Goal: Task Accomplishment & Management: Complete application form

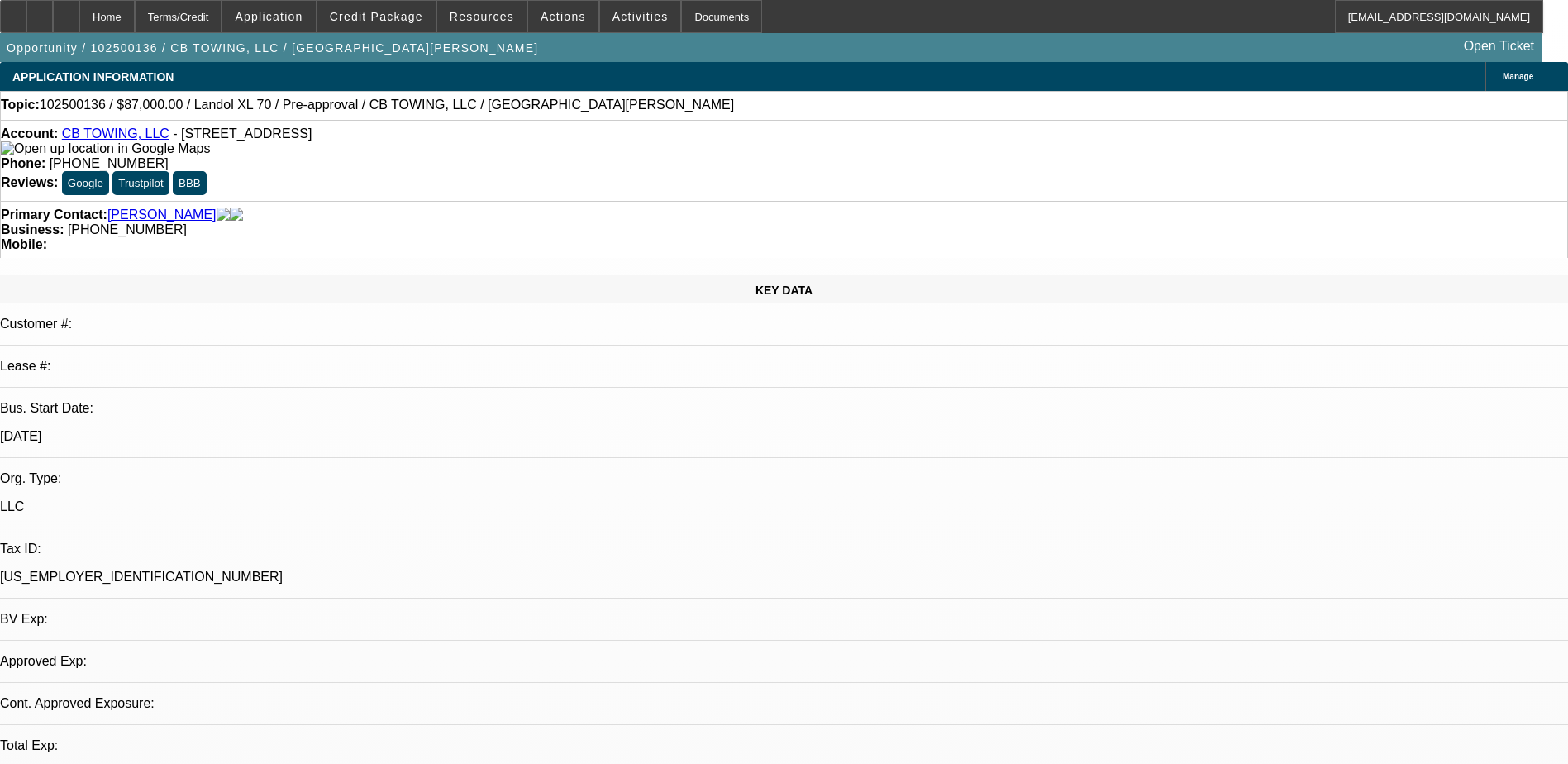
select select "0"
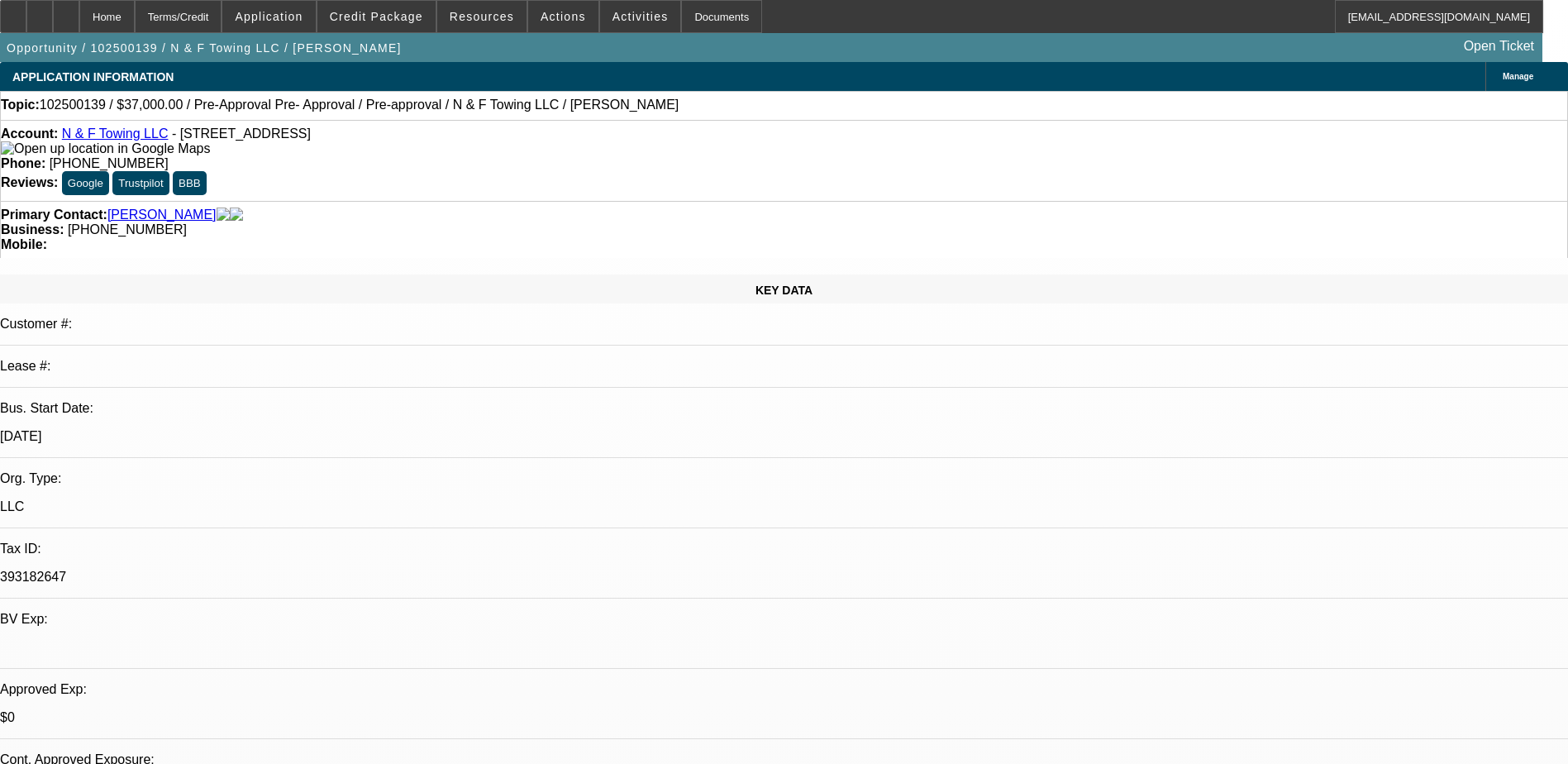
select select "0"
select select "2"
select select "0"
select select "2"
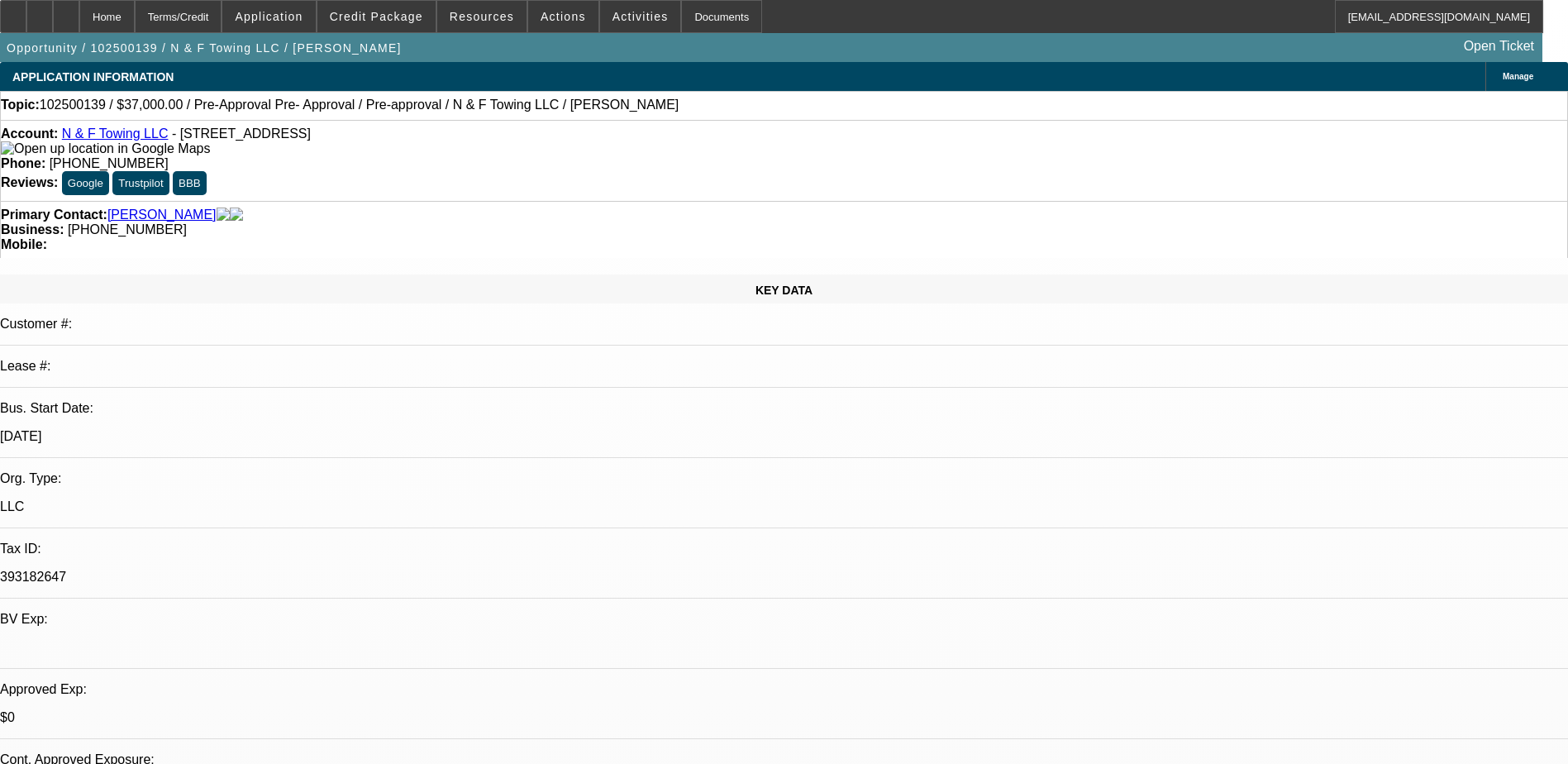
select select "0"
select select "2"
select select "0.1"
select select "0"
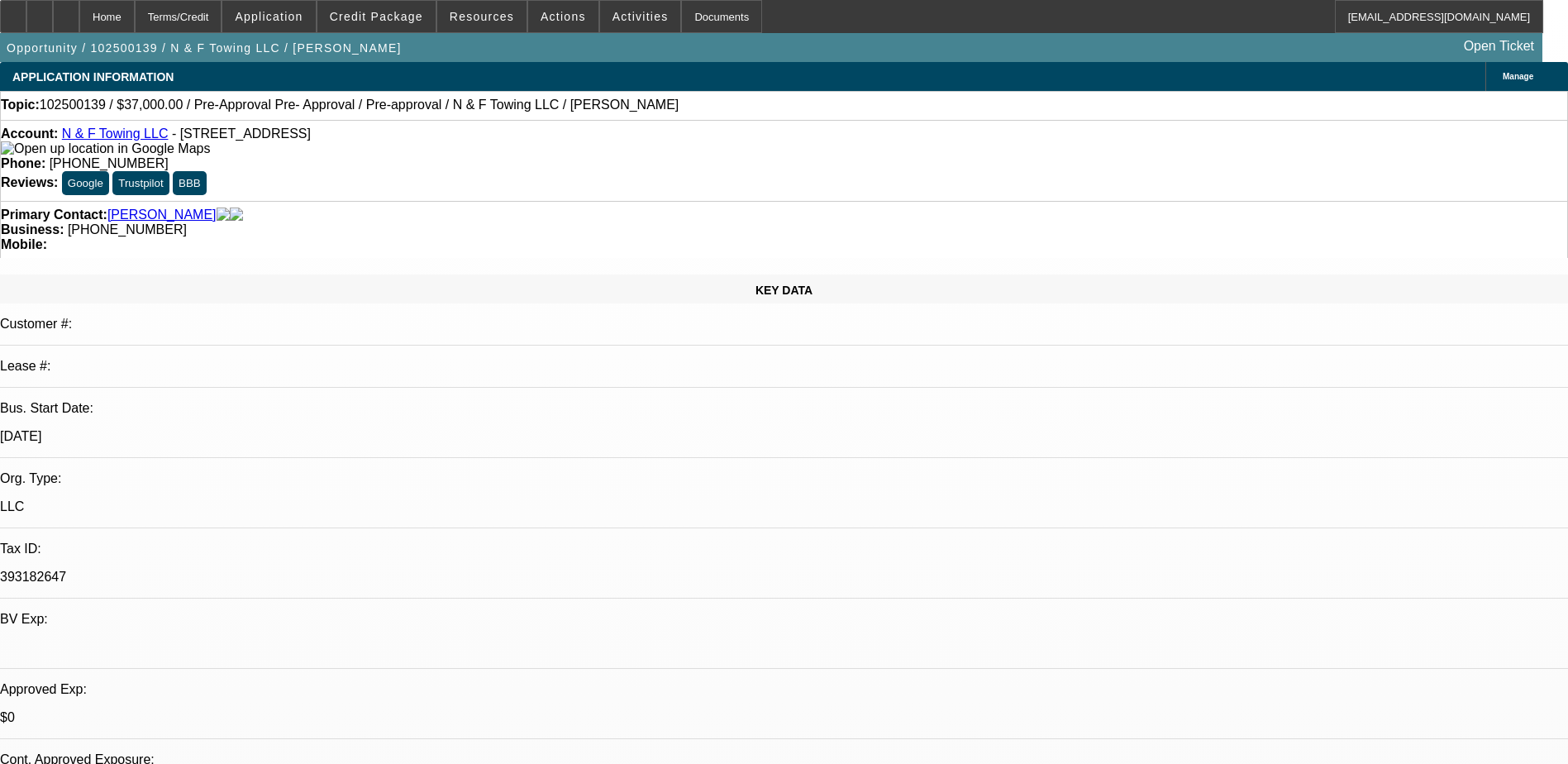
select select "2"
select select "0.1"
select select "1"
select select "2"
select select "6"
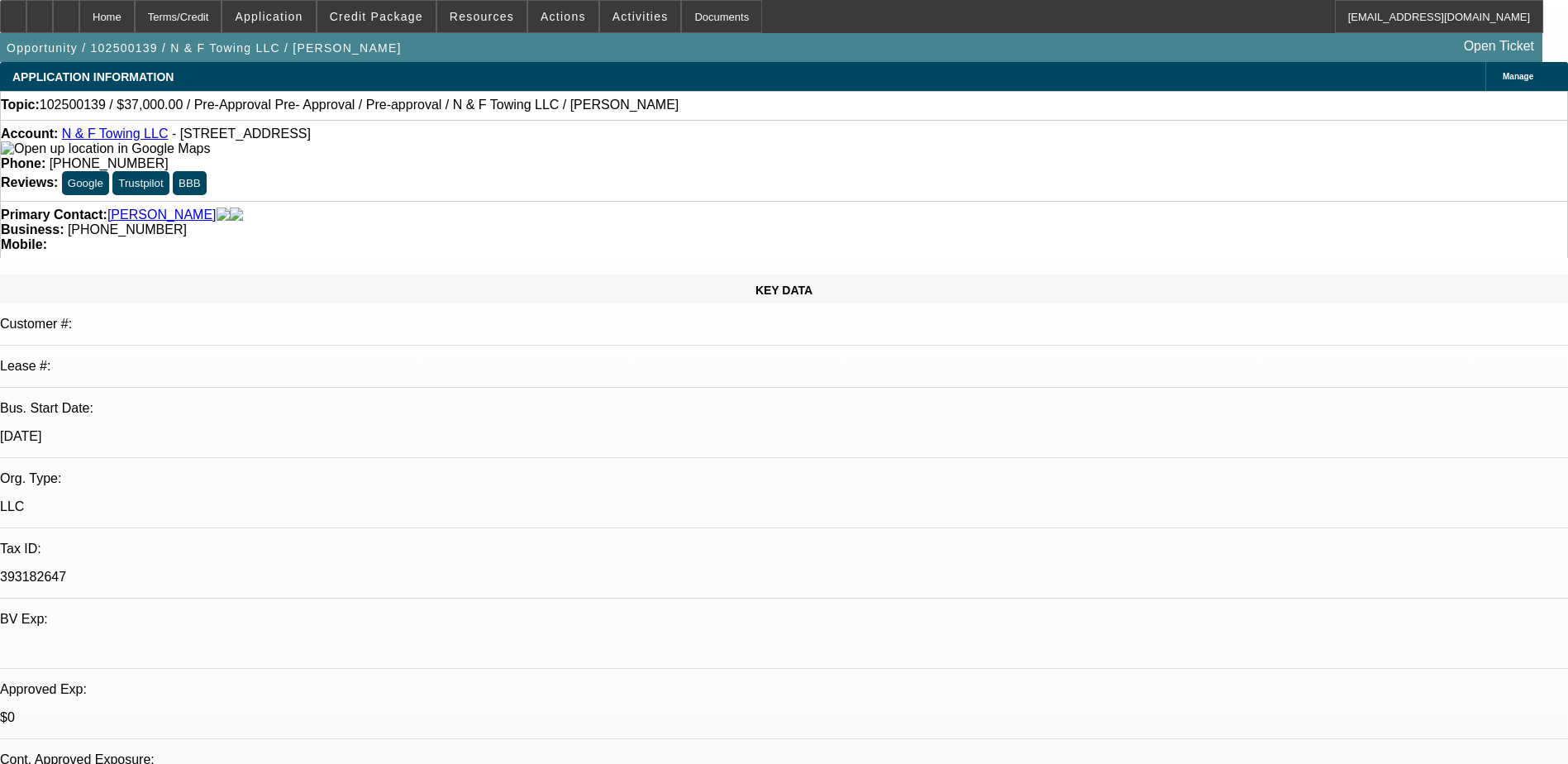
select select "1"
select select "2"
select select "6"
select select "1"
select select "2"
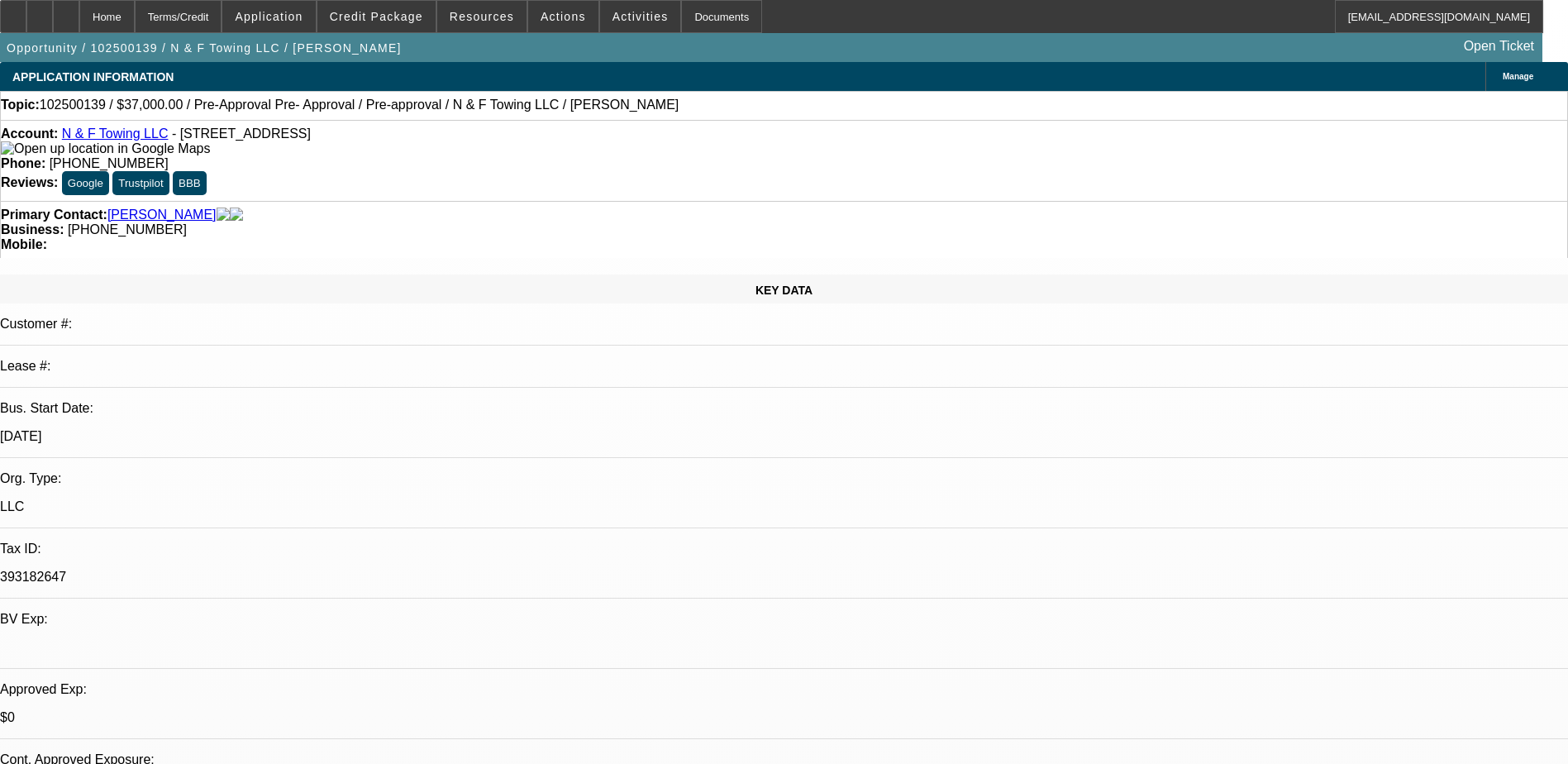
select select "4"
select select "1"
select select "2"
select select "4"
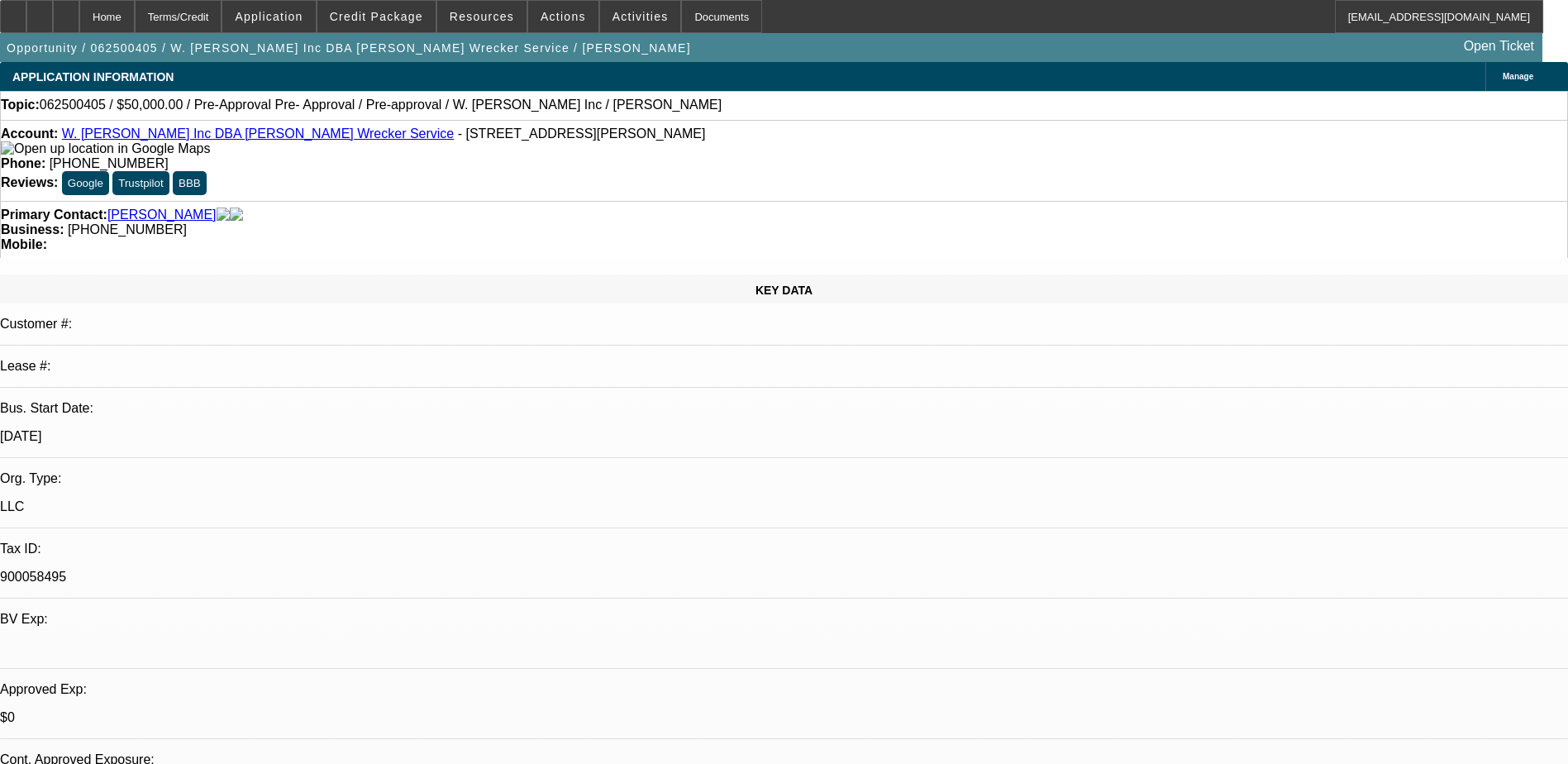
select select "0"
select select "0.1"
select select "0"
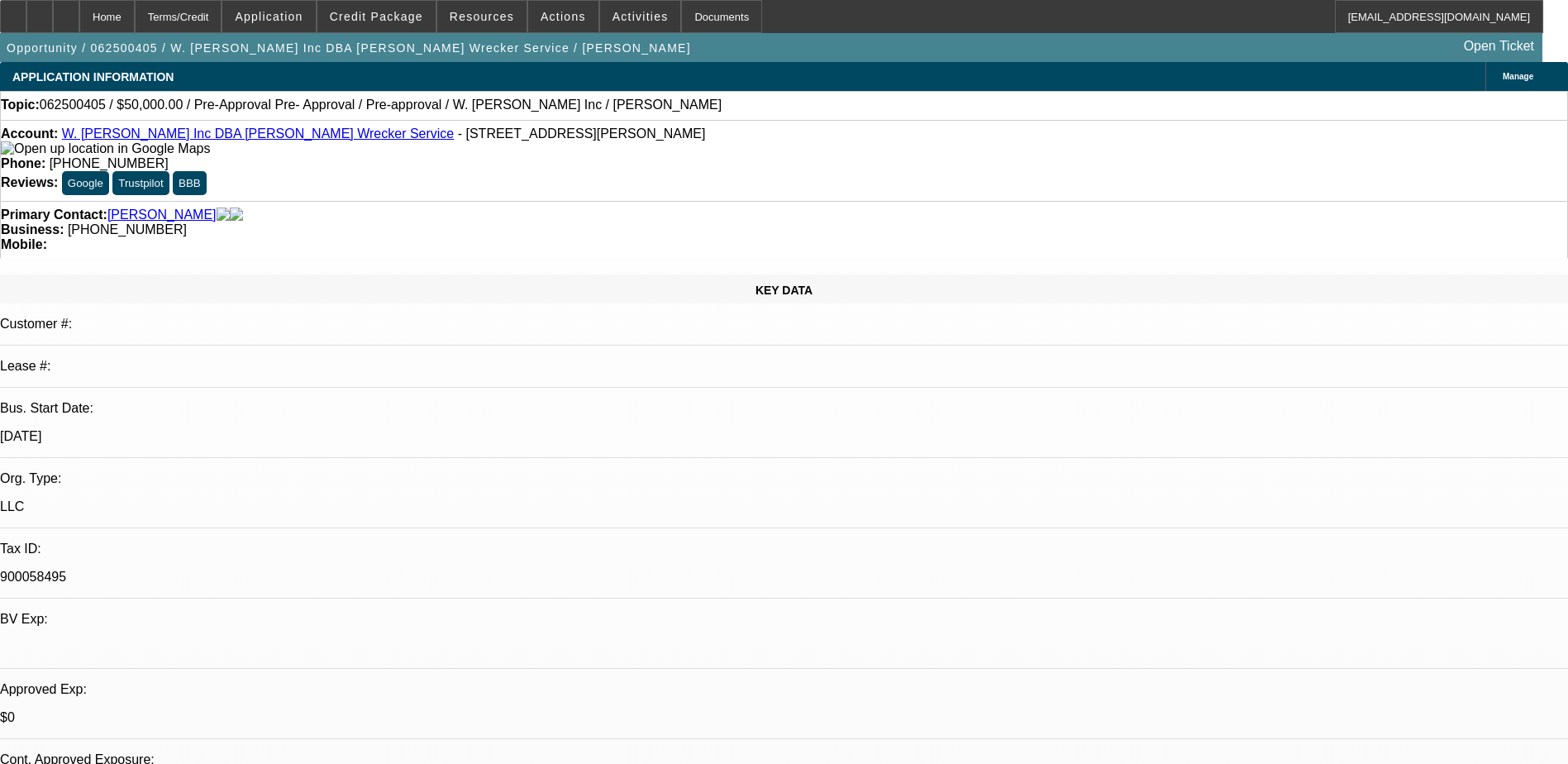
select select "0.1"
select select "0.15"
select select "2"
select select "0.1"
select select "2"
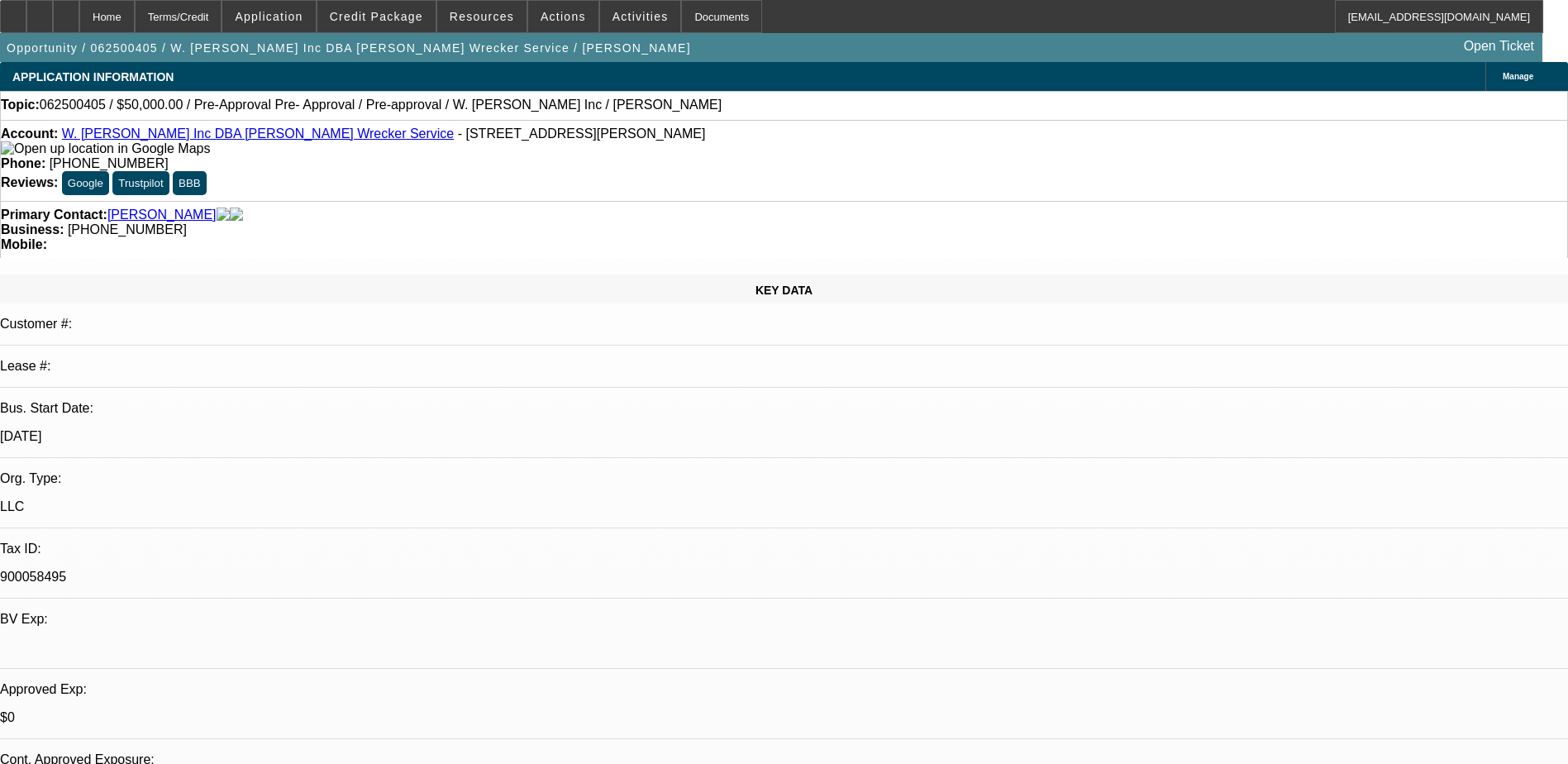
select select "0.1"
select select "1"
select select "4"
select select "1"
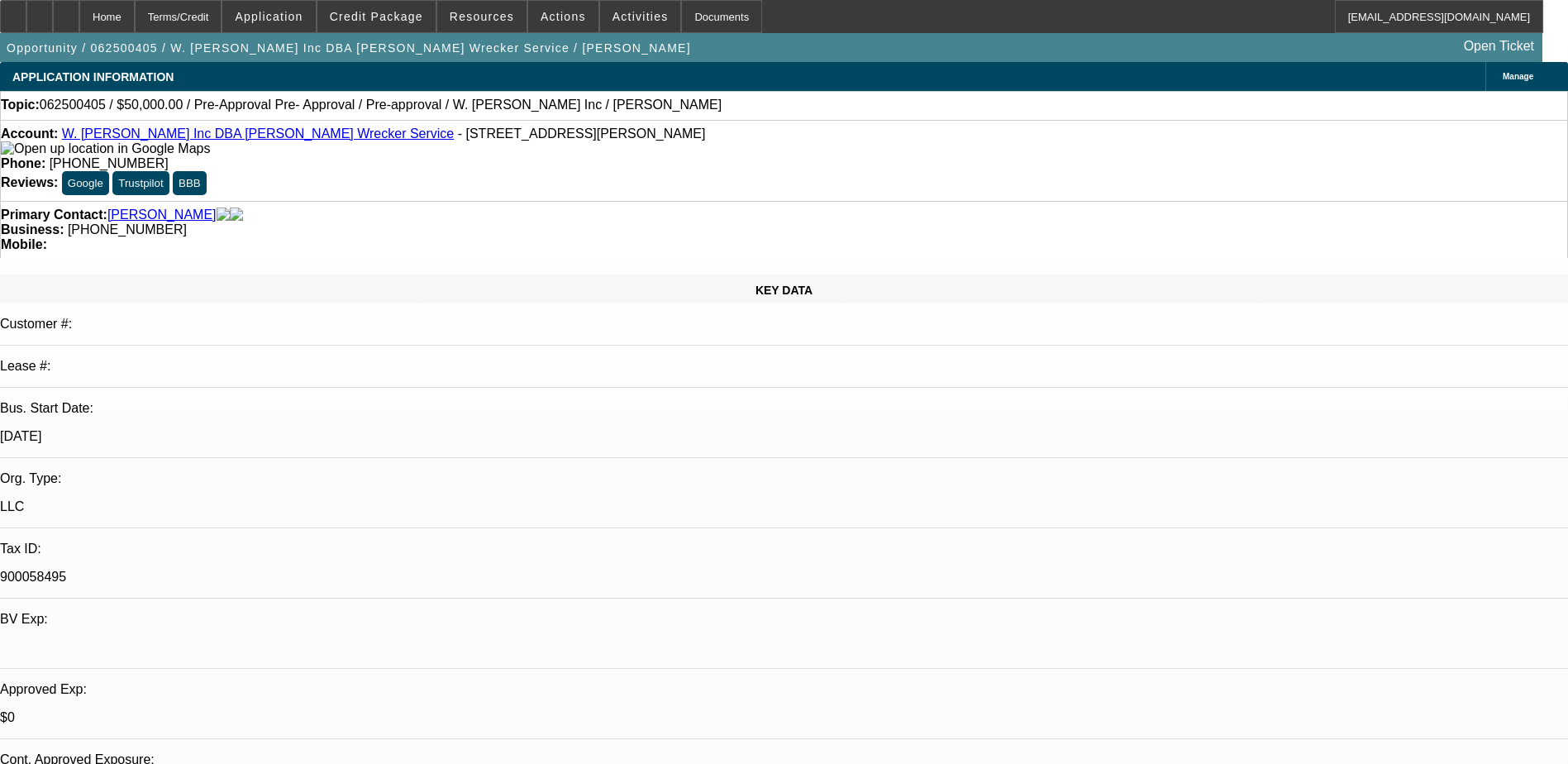
select select "1"
select select "4"
select select "1"
select select "2"
select select "4"
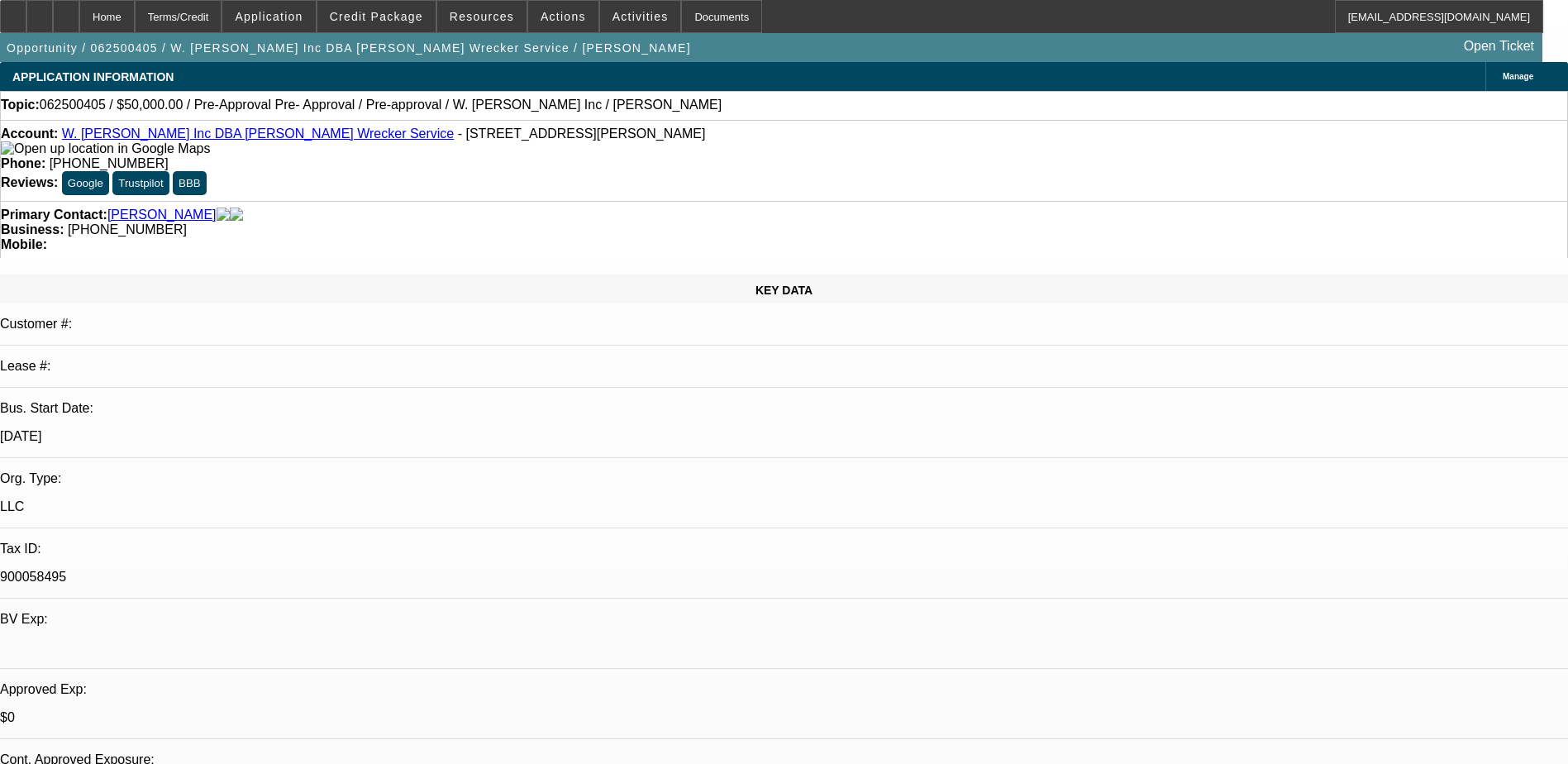
select select "1"
select select "2"
select select "4"
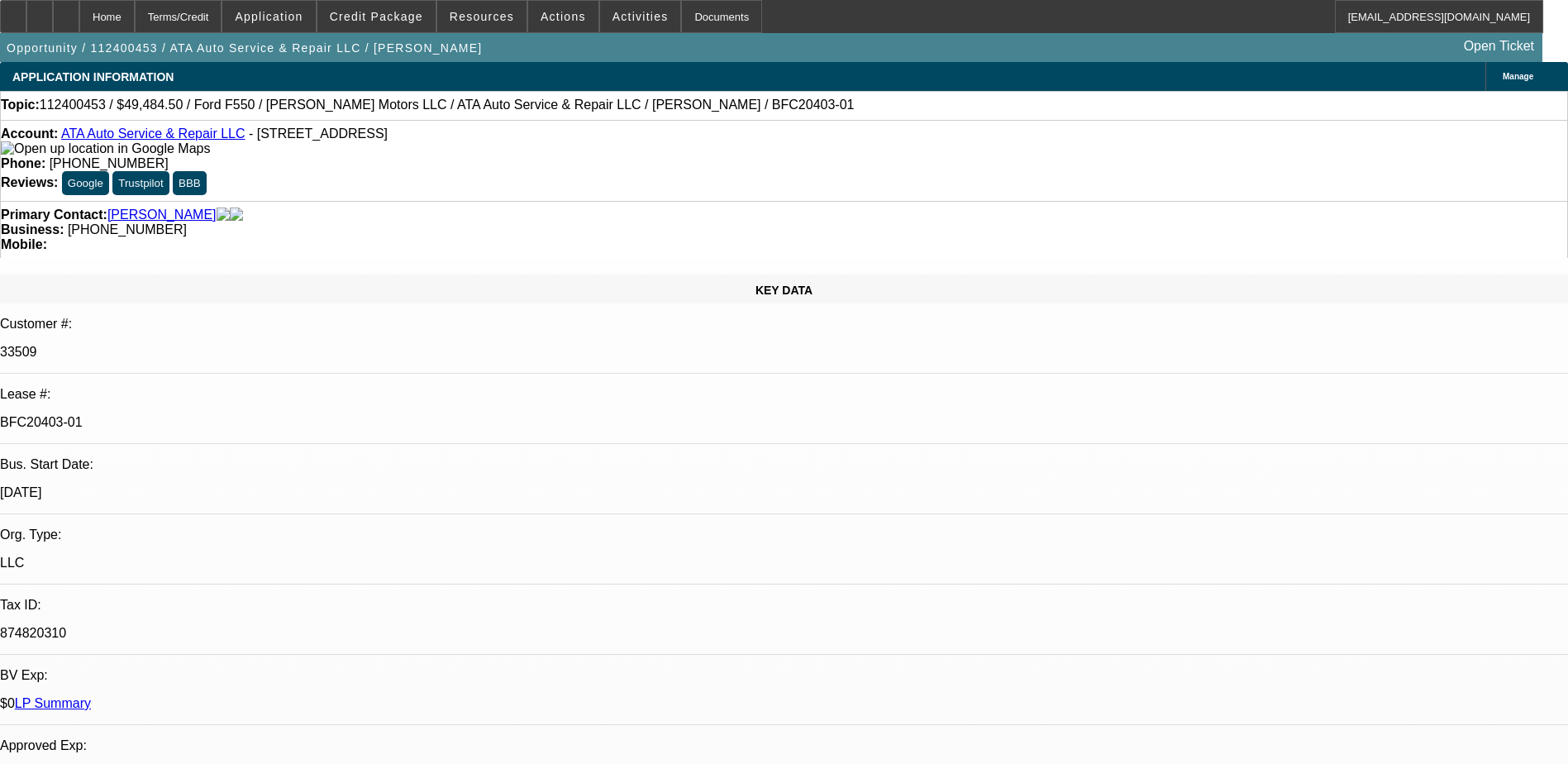
select select "0"
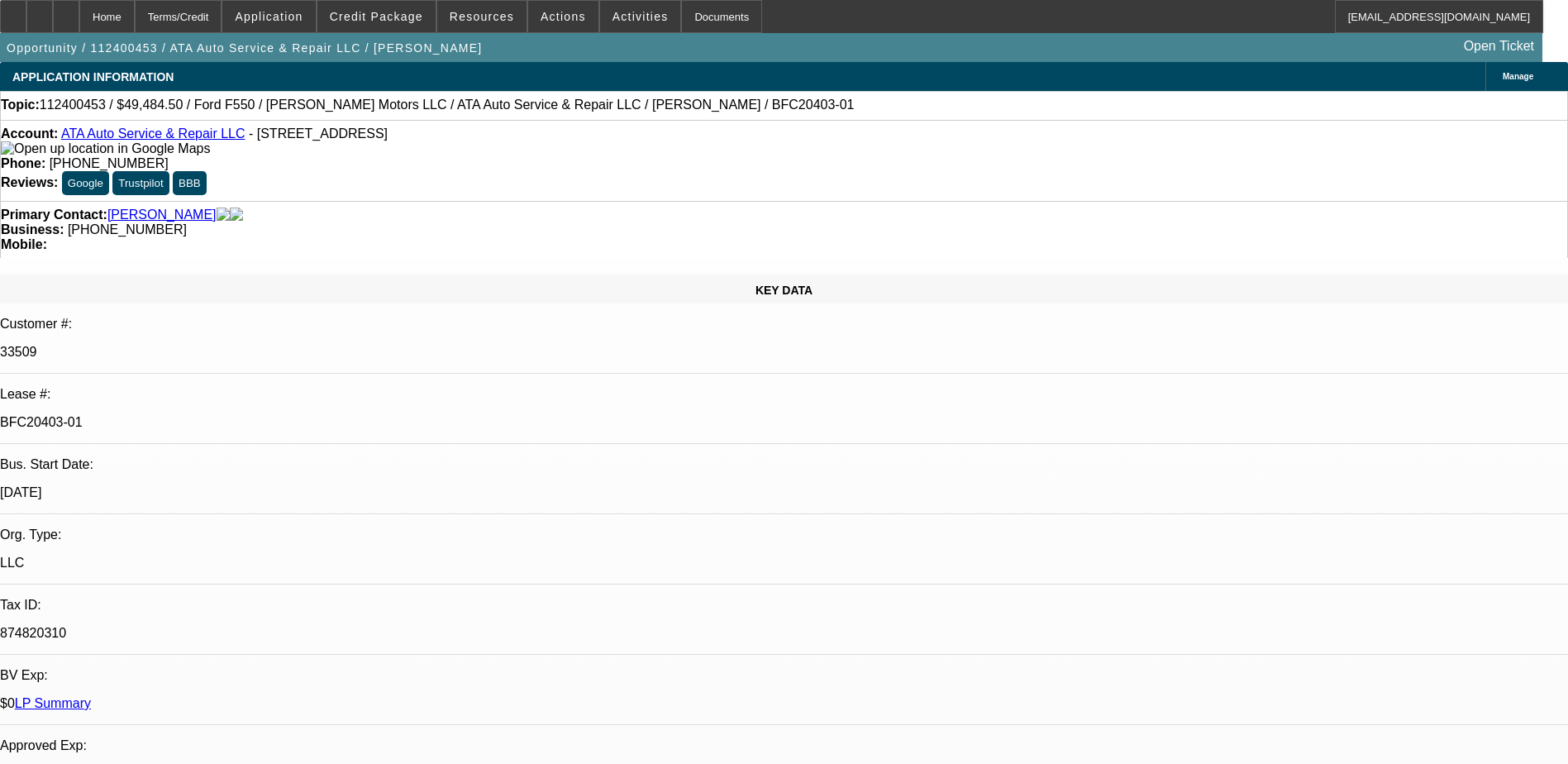
select select "0.1"
select select "0"
select select "0.1"
select select "0"
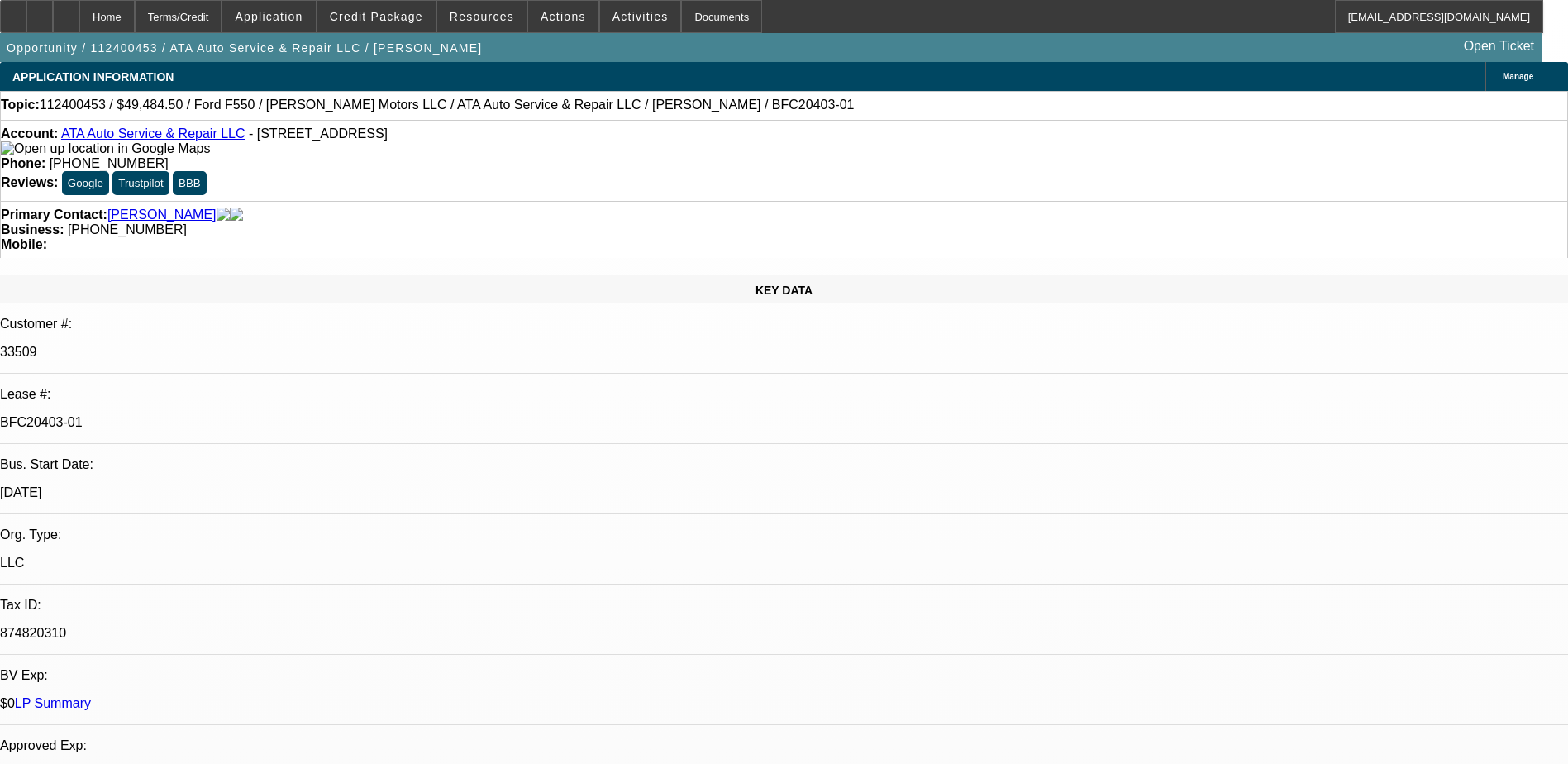
select select "0"
select select "0.1"
select select "1"
select select "3"
select select "6"
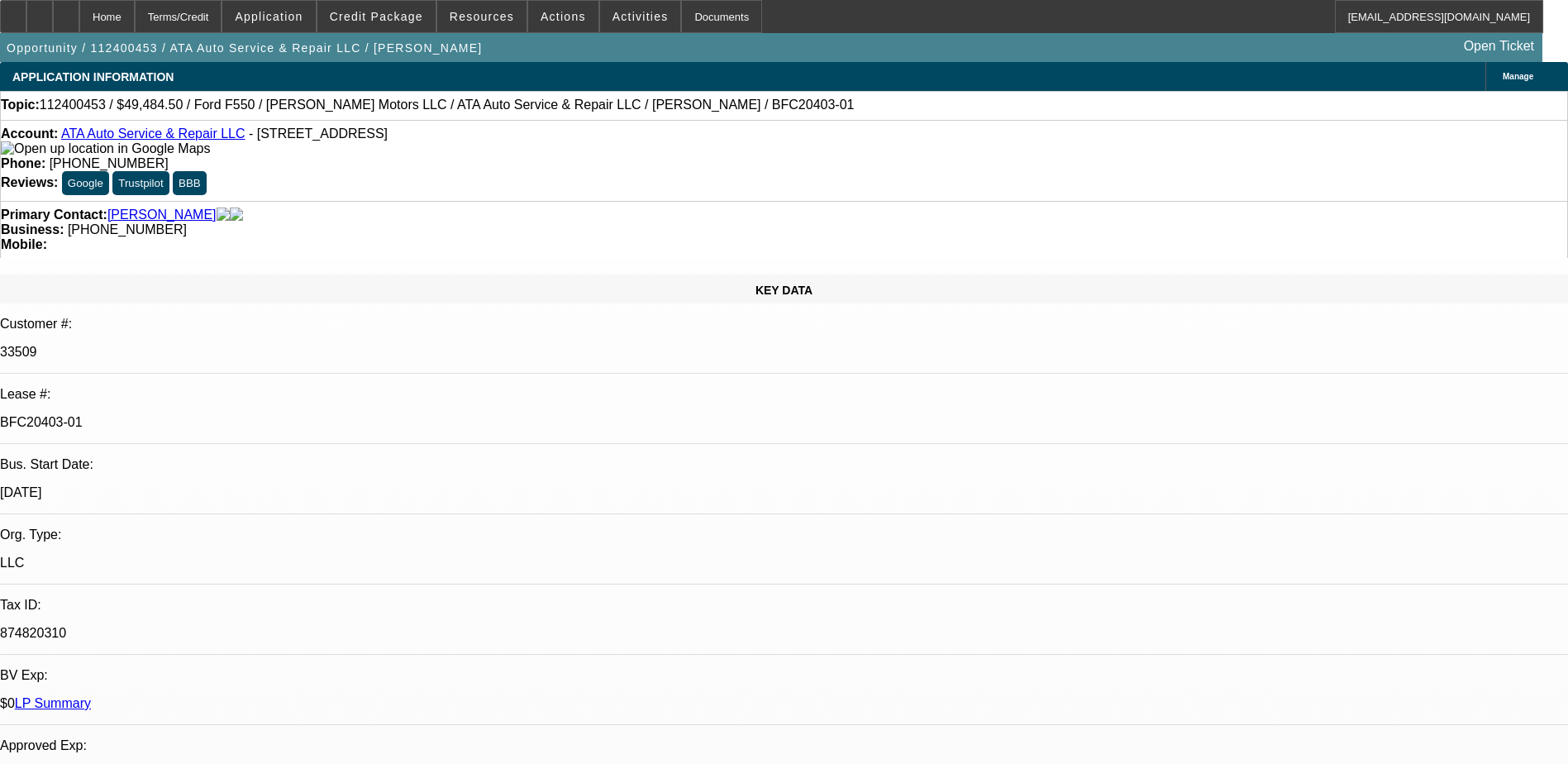
select select "1"
select select "3"
select select "4"
select select "1"
select select "3"
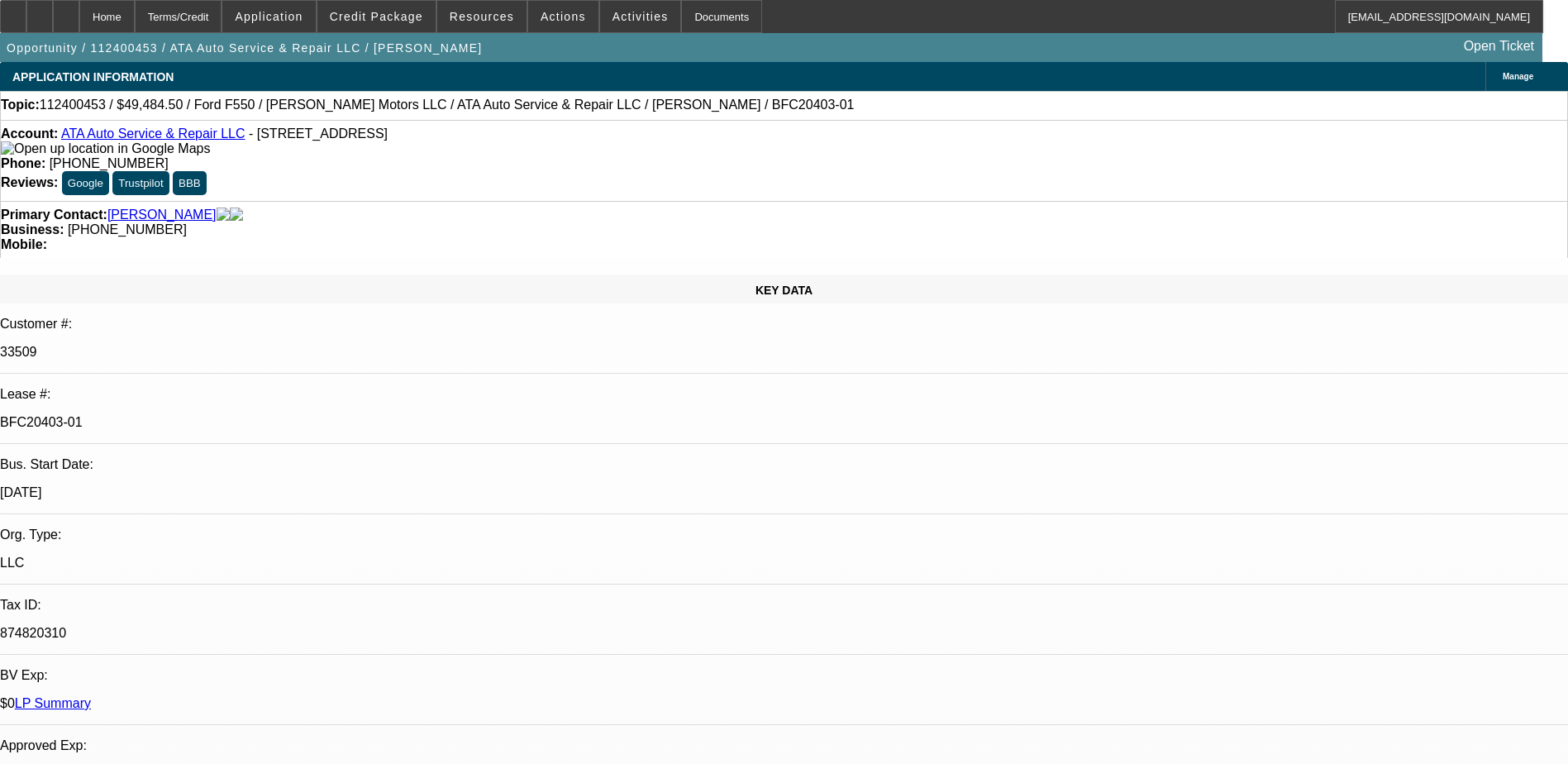
select select "4"
select select "1"
select select "3"
select select "4"
